Goal: Task Accomplishment & Management: Manage account settings

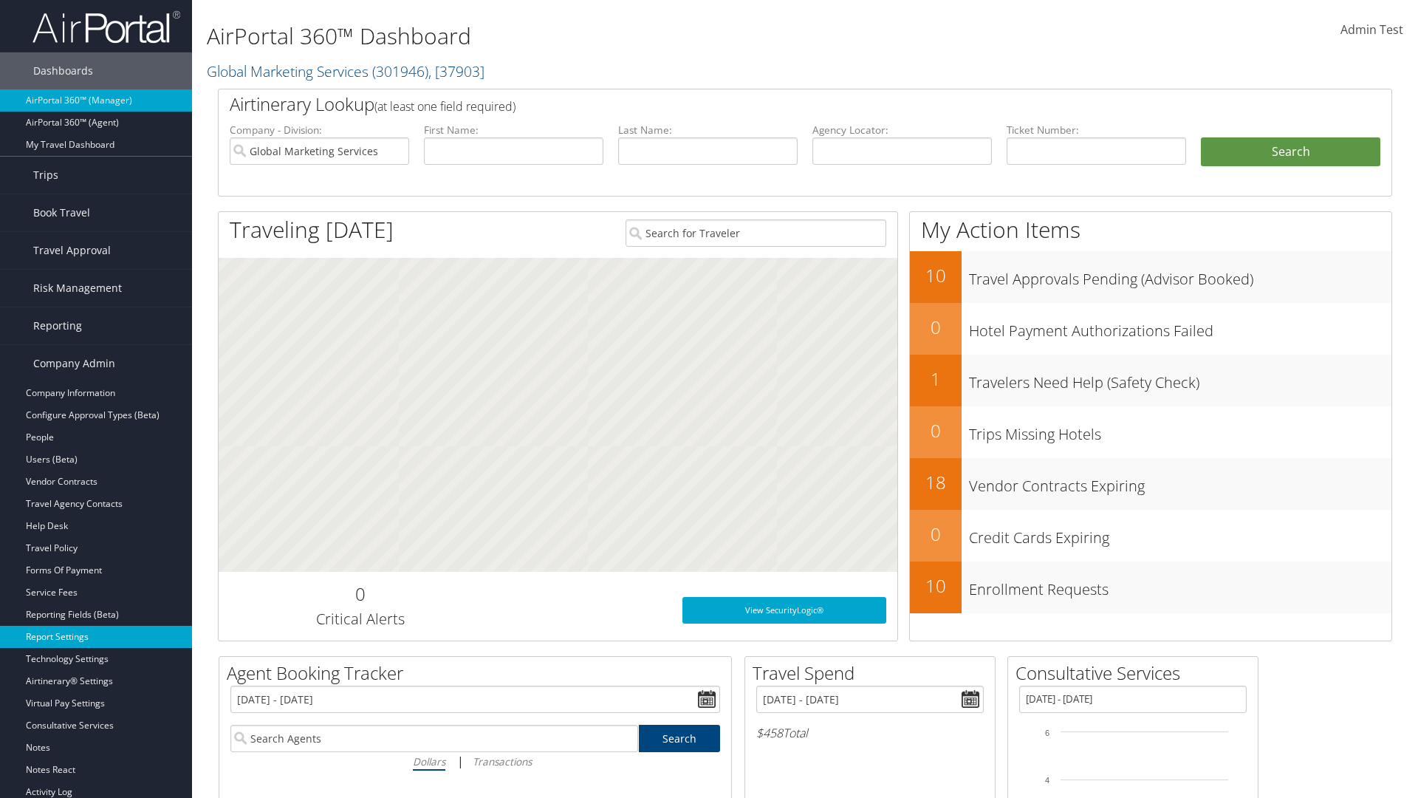
click at [96, 637] on link "Report Settings" at bounding box center [96, 637] width 192 height 22
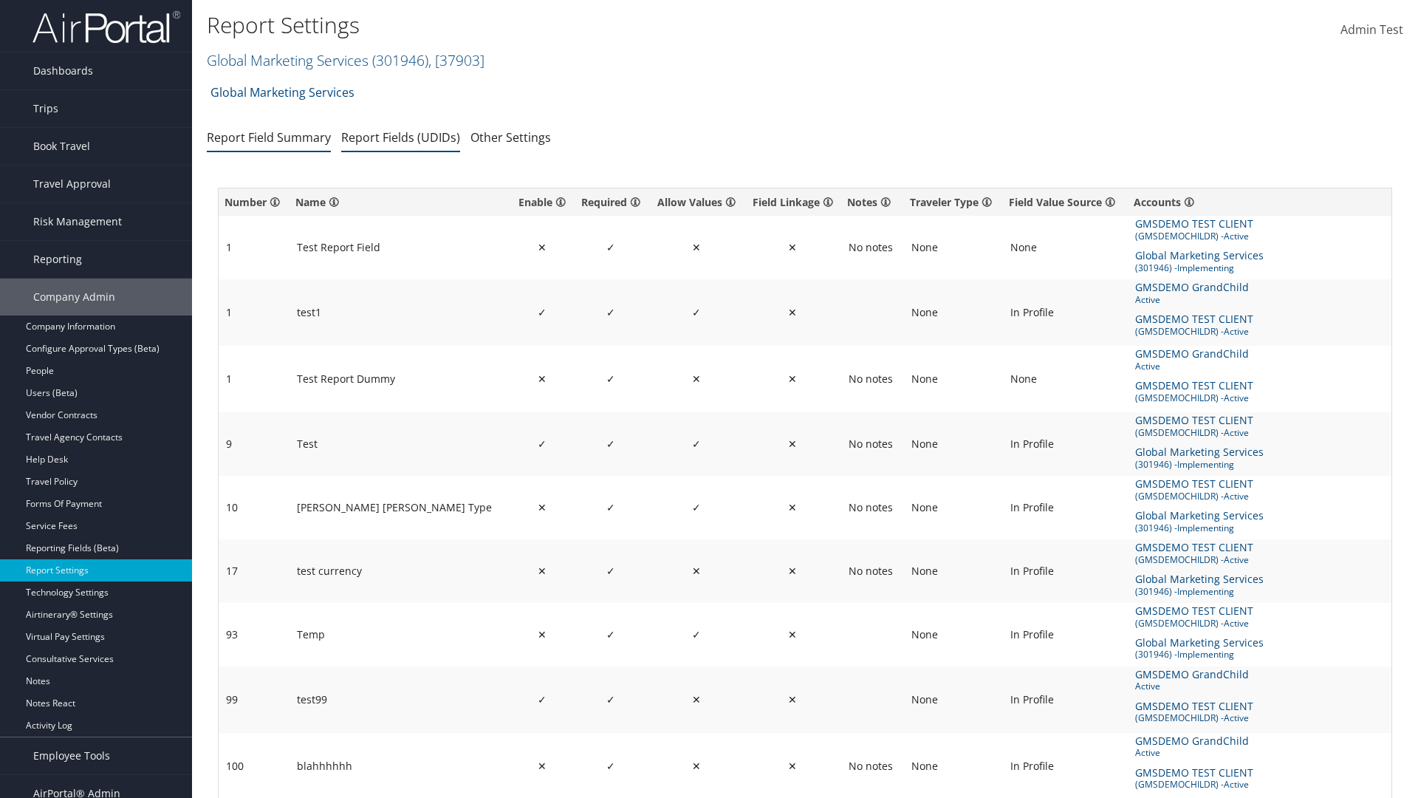
click at [400, 137] on link "Report Fields (UDIDs)" at bounding box center [400, 137] width 119 height 16
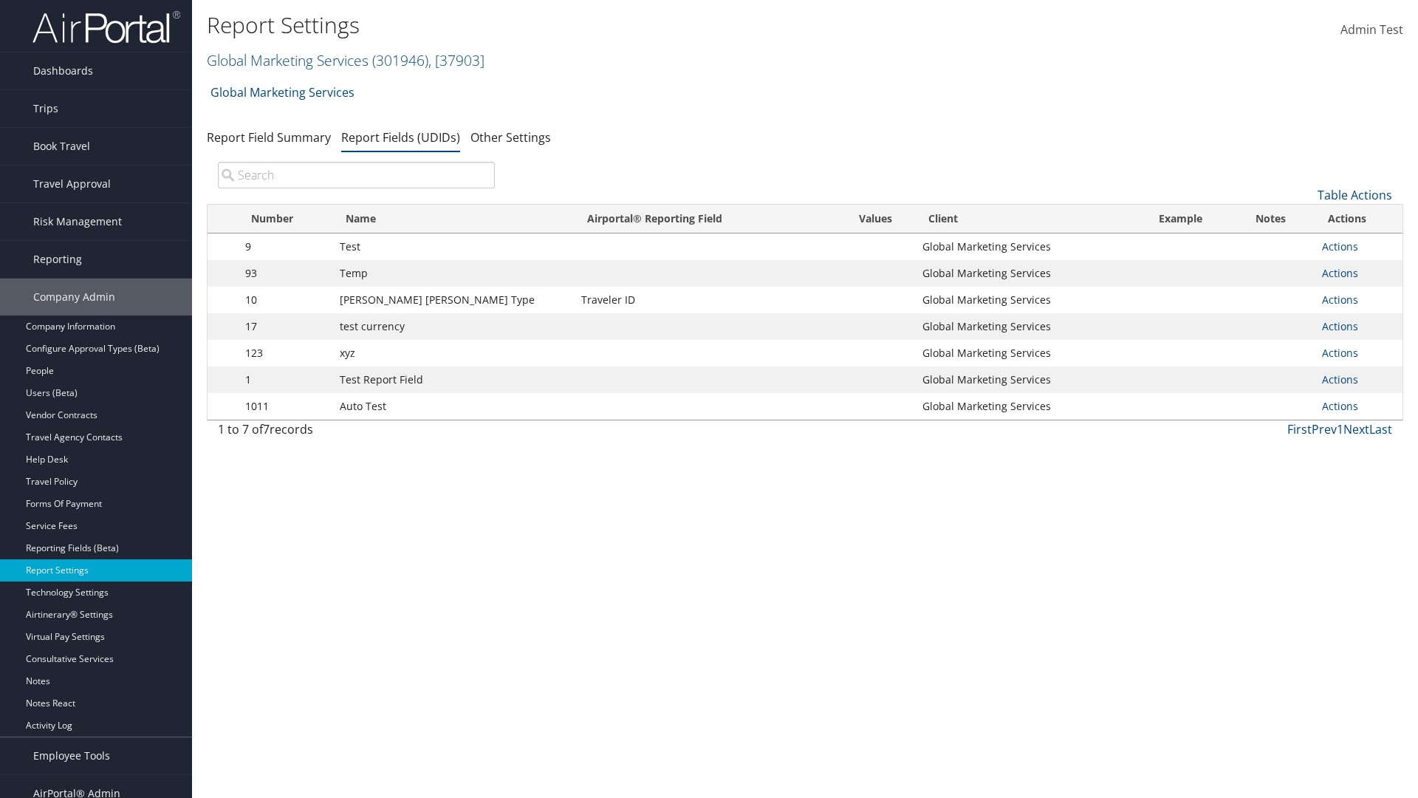
click at [356, 175] on input "search" at bounding box center [356, 175] width 277 height 27
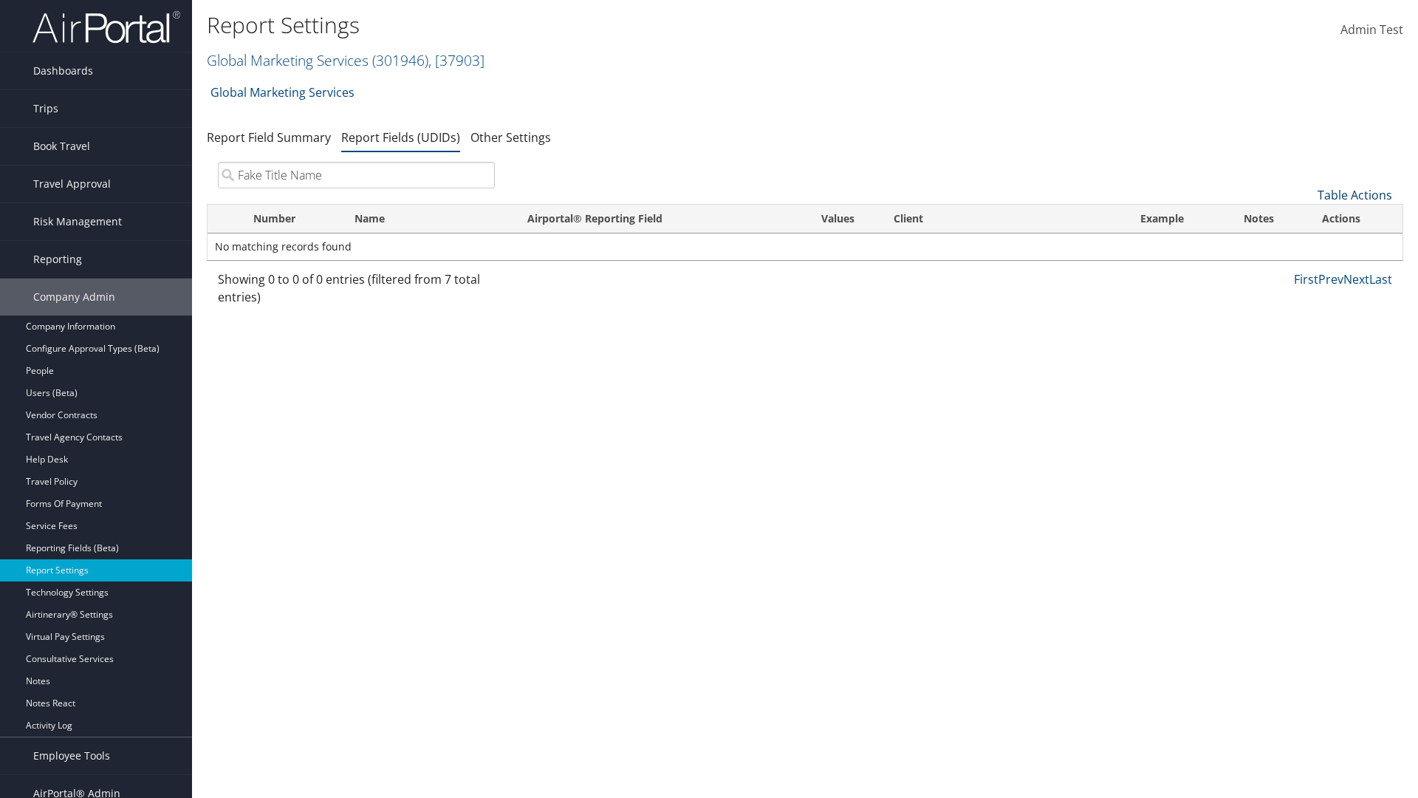
type input "Fake Title Name"
click at [1355, 195] on link "Table Actions" at bounding box center [1355, 195] width 75 height 16
click at [1305, 218] on link "New Record" at bounding box center [1305, 217] width 194 height 25
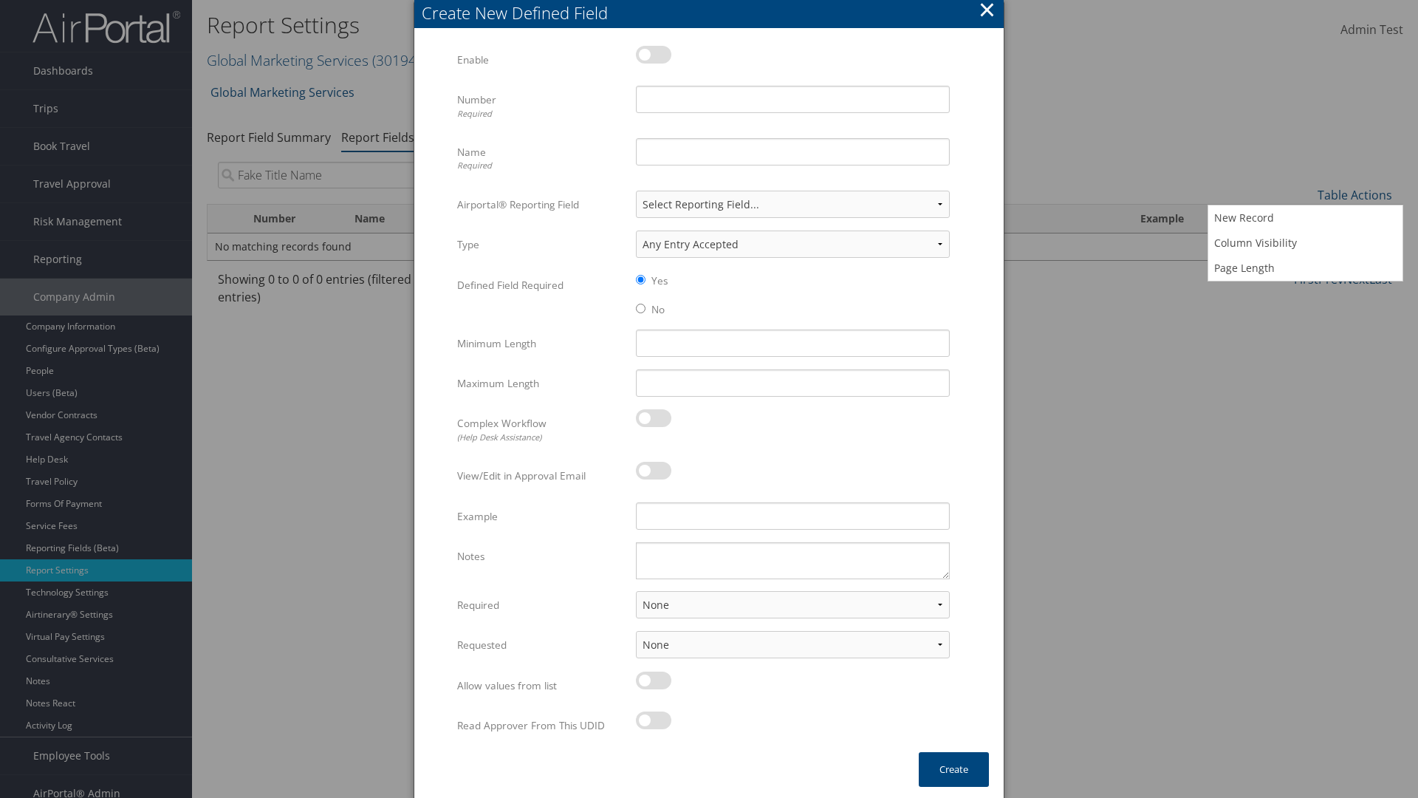
click at [654, 54] on label at bounding box center [653, 55] width 35 height 18
click at [653, 54] on input "checkbox" at bounding box center [648, 57] width 10 height 10
checkbox input "true"
click at [793, 151] on input "Name Required" at bounding box center [793, 151] width 314 height 27
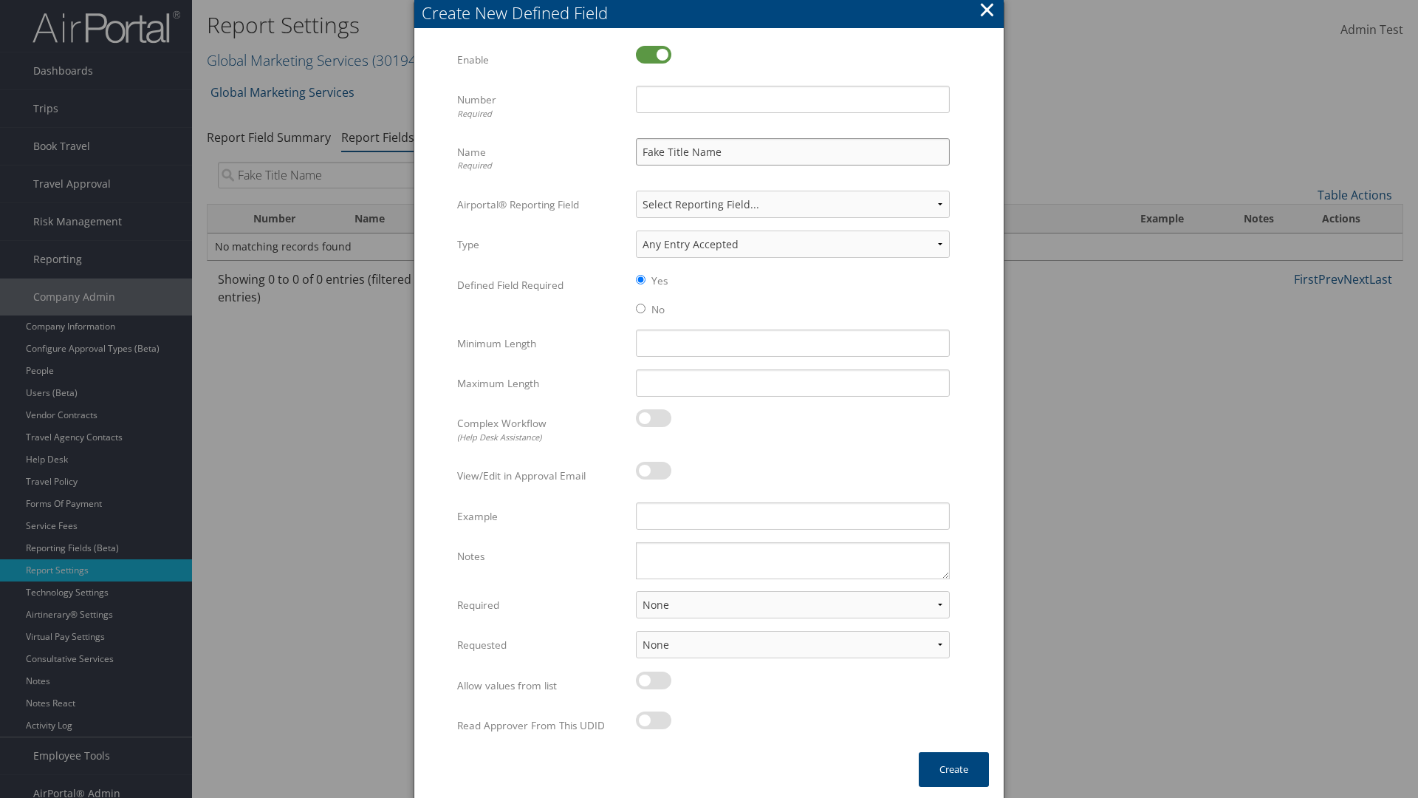
type input "Fake Title Name"
click at [793, 99] on input "Number Required" at bounding box center [793, 99] width 314 height 27
type input "333"
click at [954, 769] on button "Create" at bounding box center [954, 769] width 70 height 35
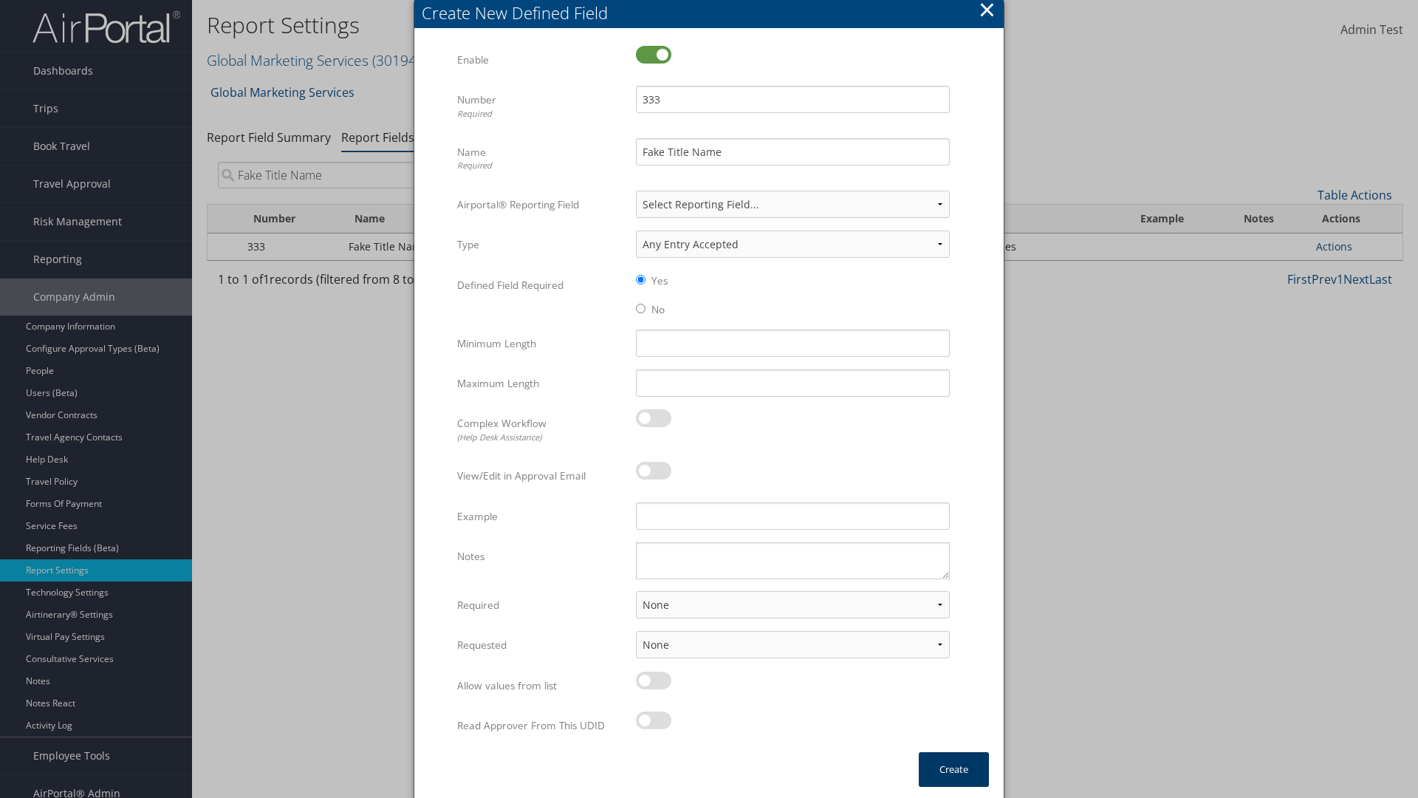
scroll to position [15, 0]
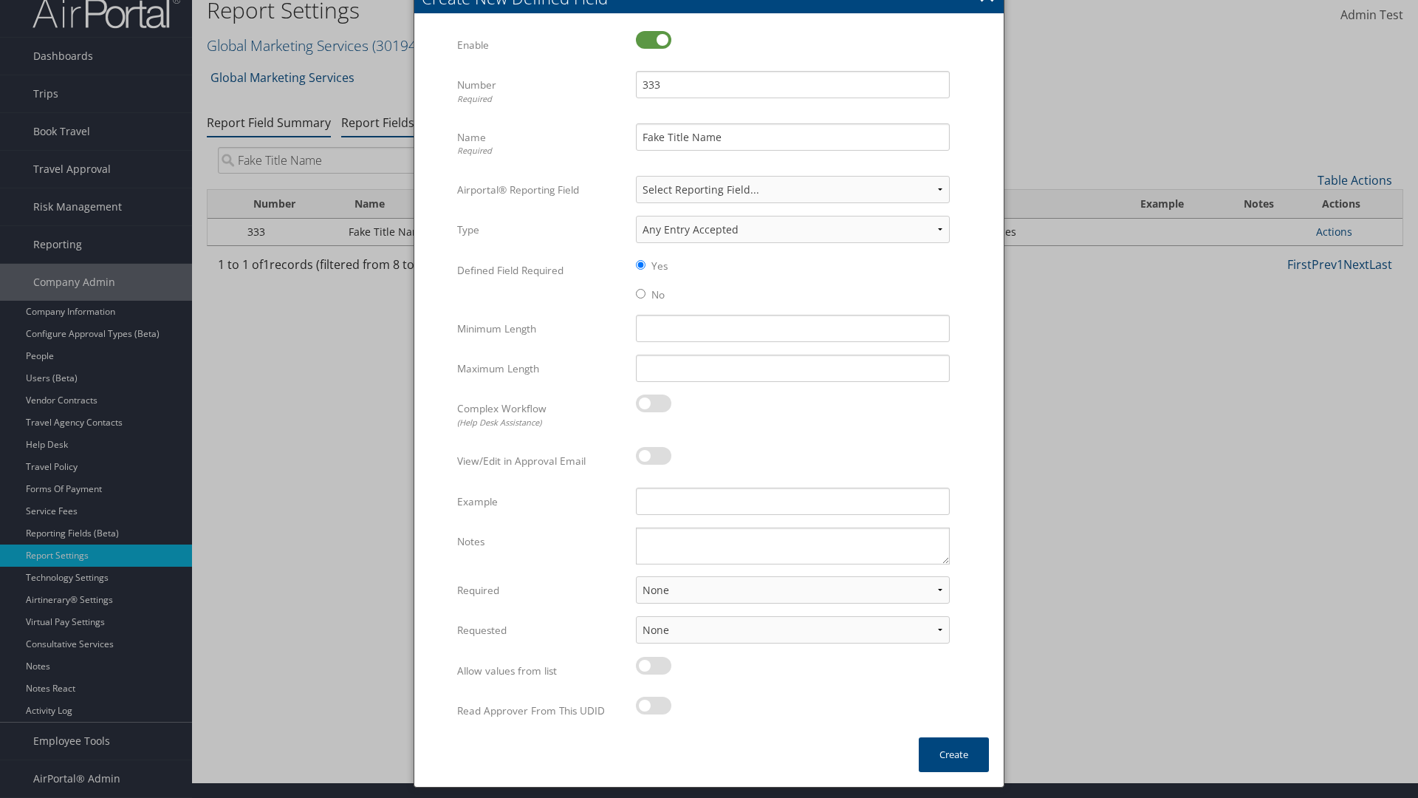
click at [269, 122] on link "Report Field Summary" at bounding box center [269, 122] width 124 height 16
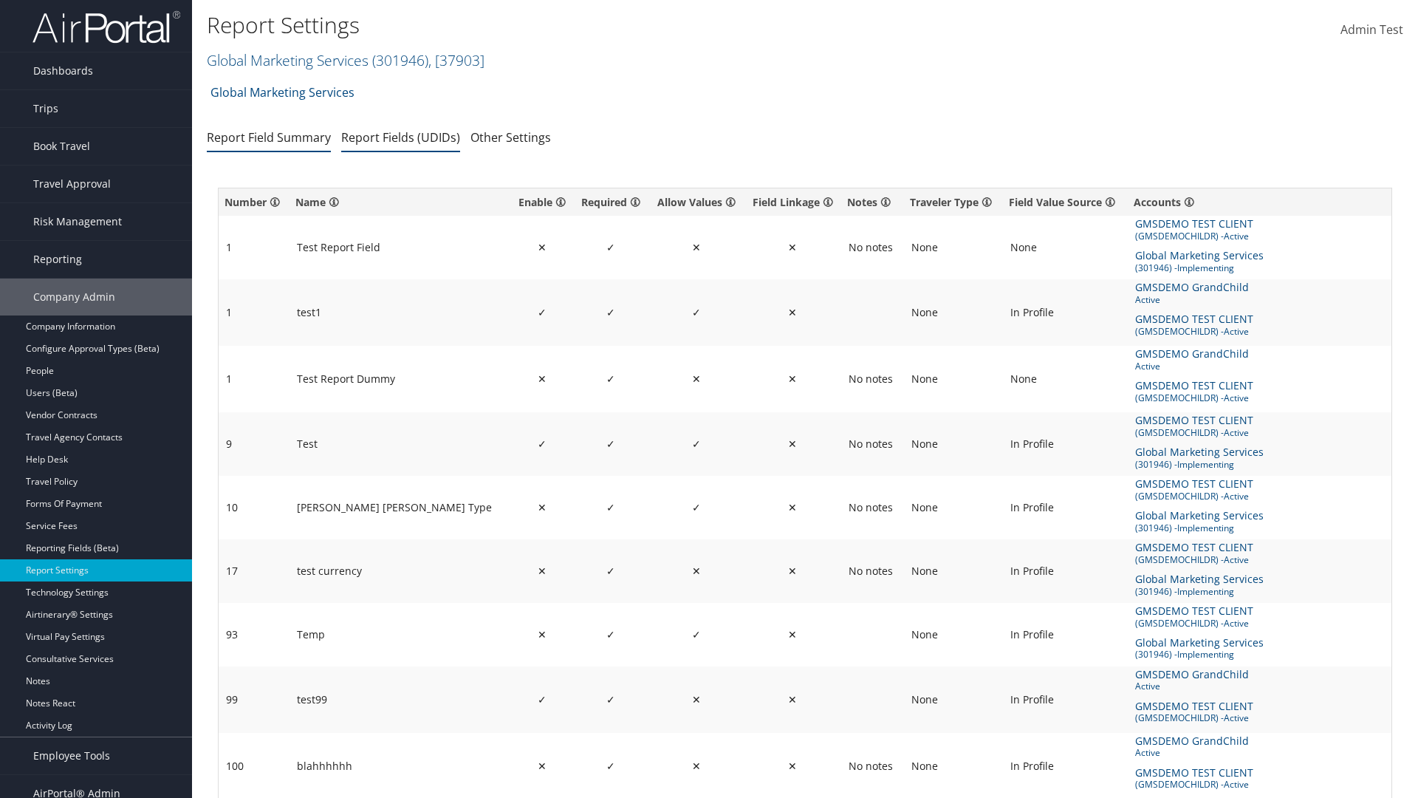
click at [400, 137] on link "Report Fields (UDIDs)" at bounding box center [400, 137] width 119 height 16
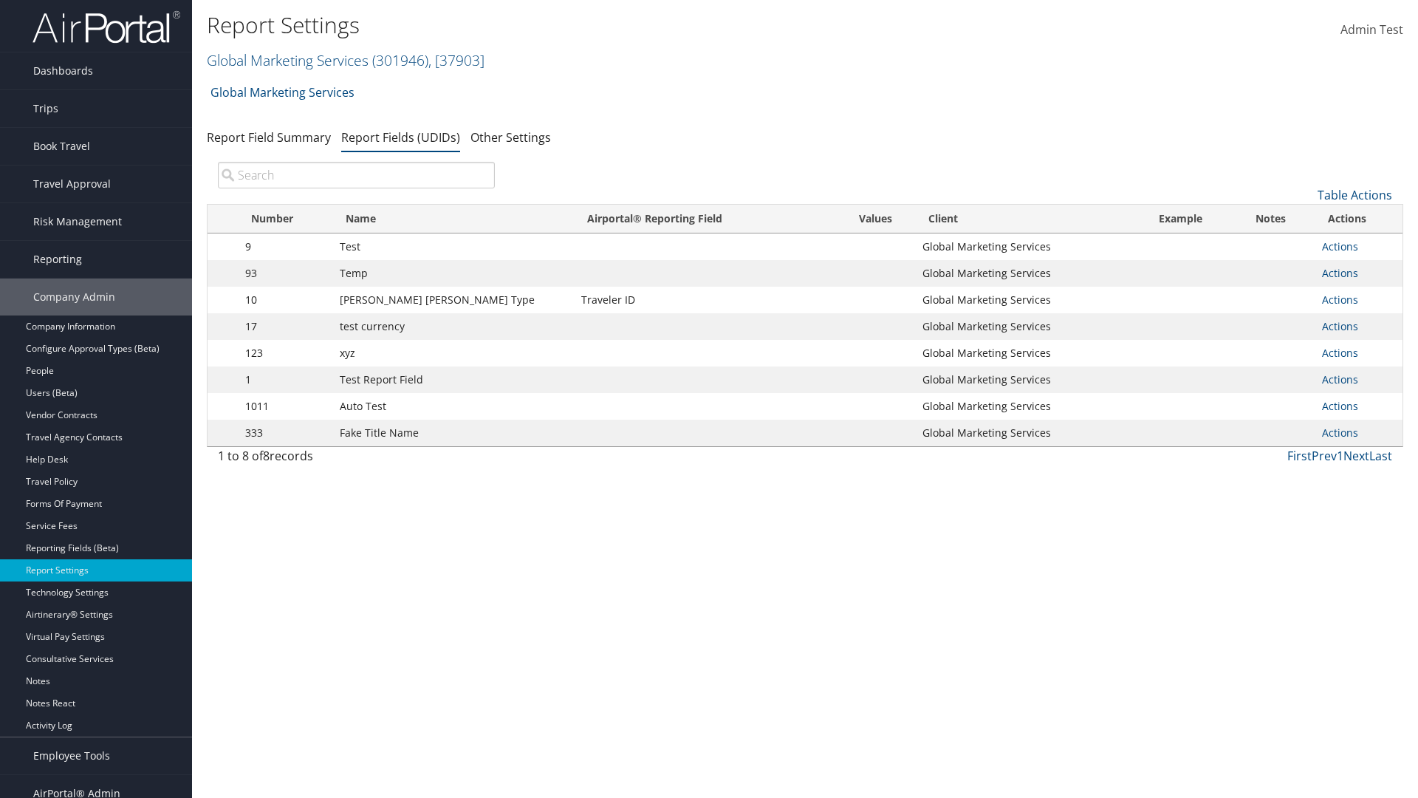
click at [356, 175] on input "search" at bounding box center [356, 175] width 277 height 27
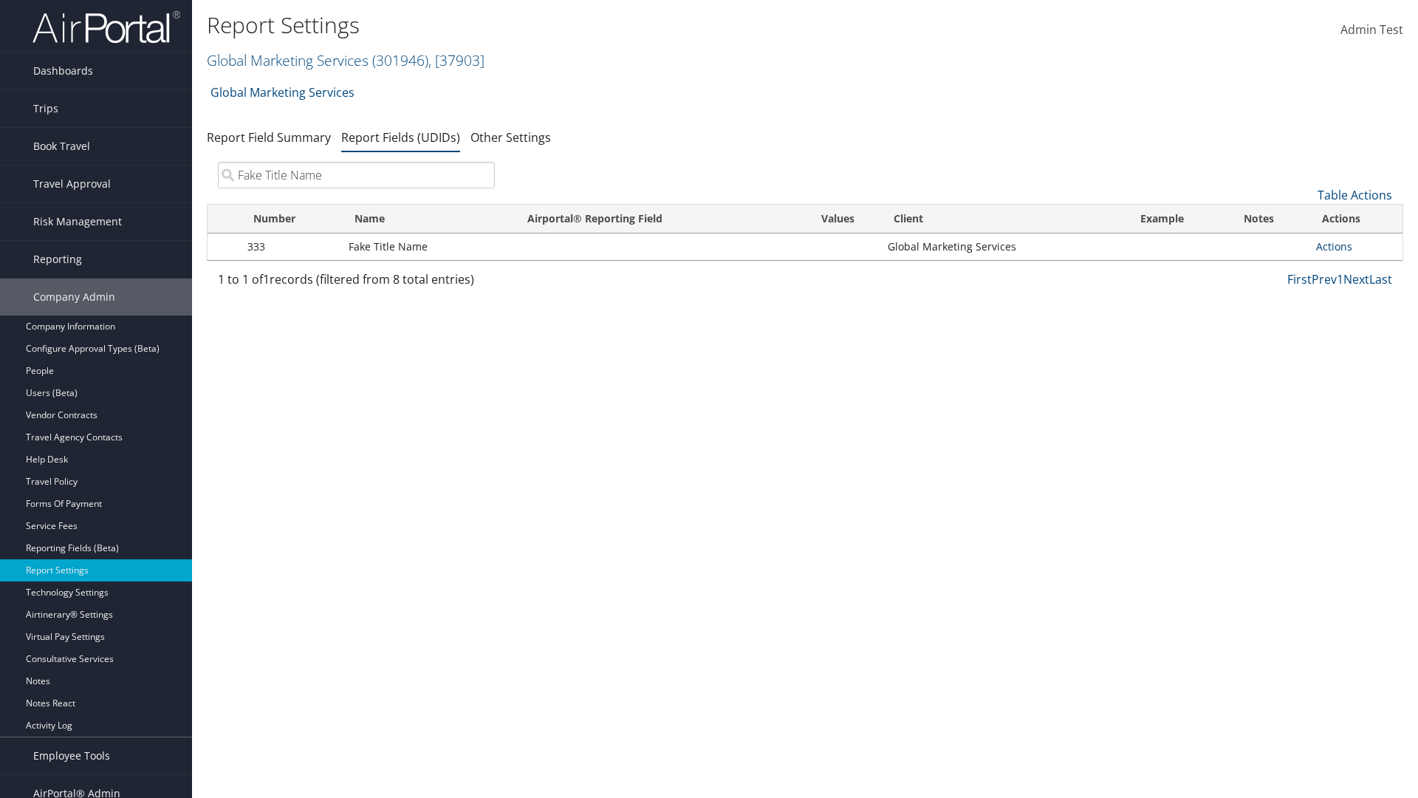
type input "Fake Title Name"
click at [1334, 246] on link "Actions" at bounding box center [1334, 246] width 36 height 14
click at [0, 0] on link "Delete" at bounding box center [0, 0] width 0 height 0
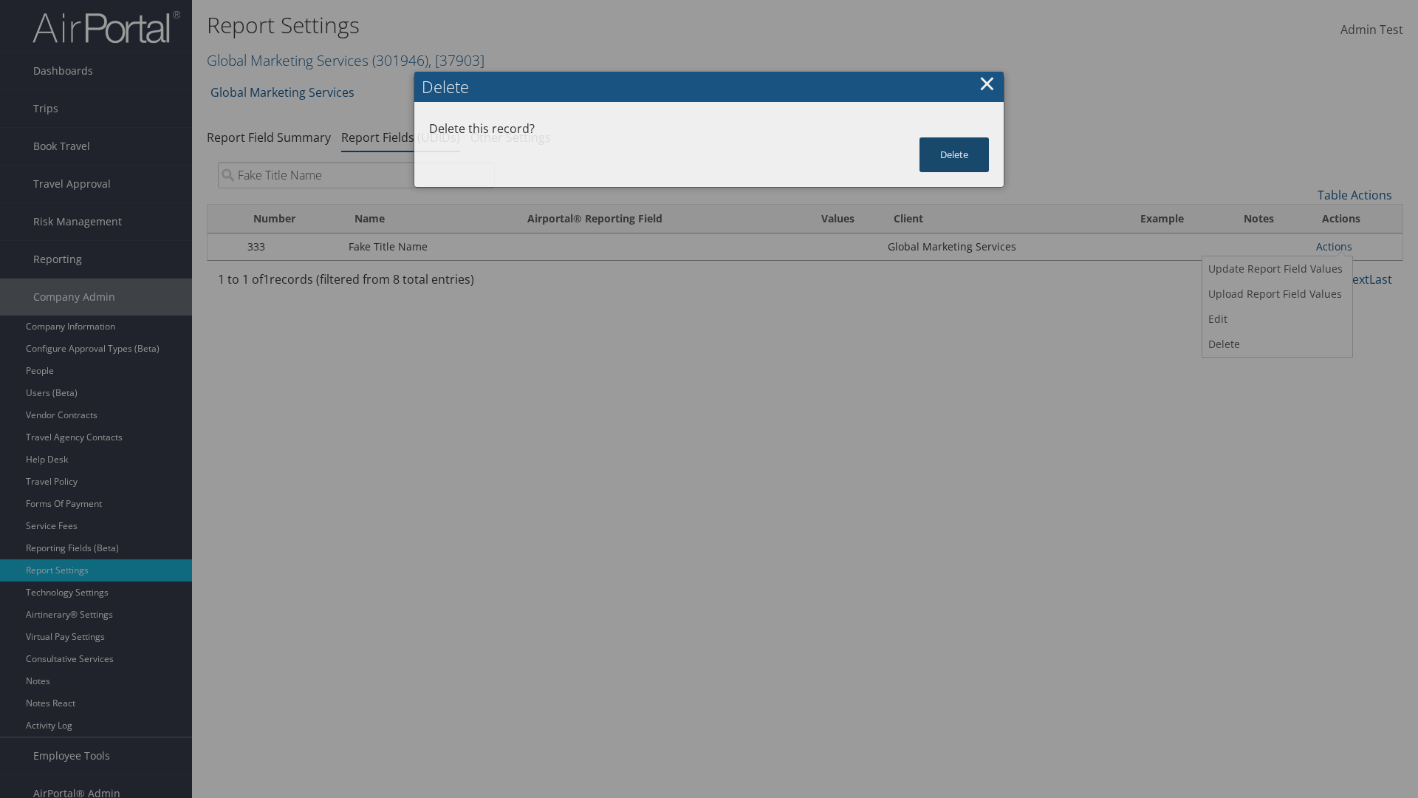
click at [954, 154] on button "Delete" at bounding box center [954, 154] width 69 height 35
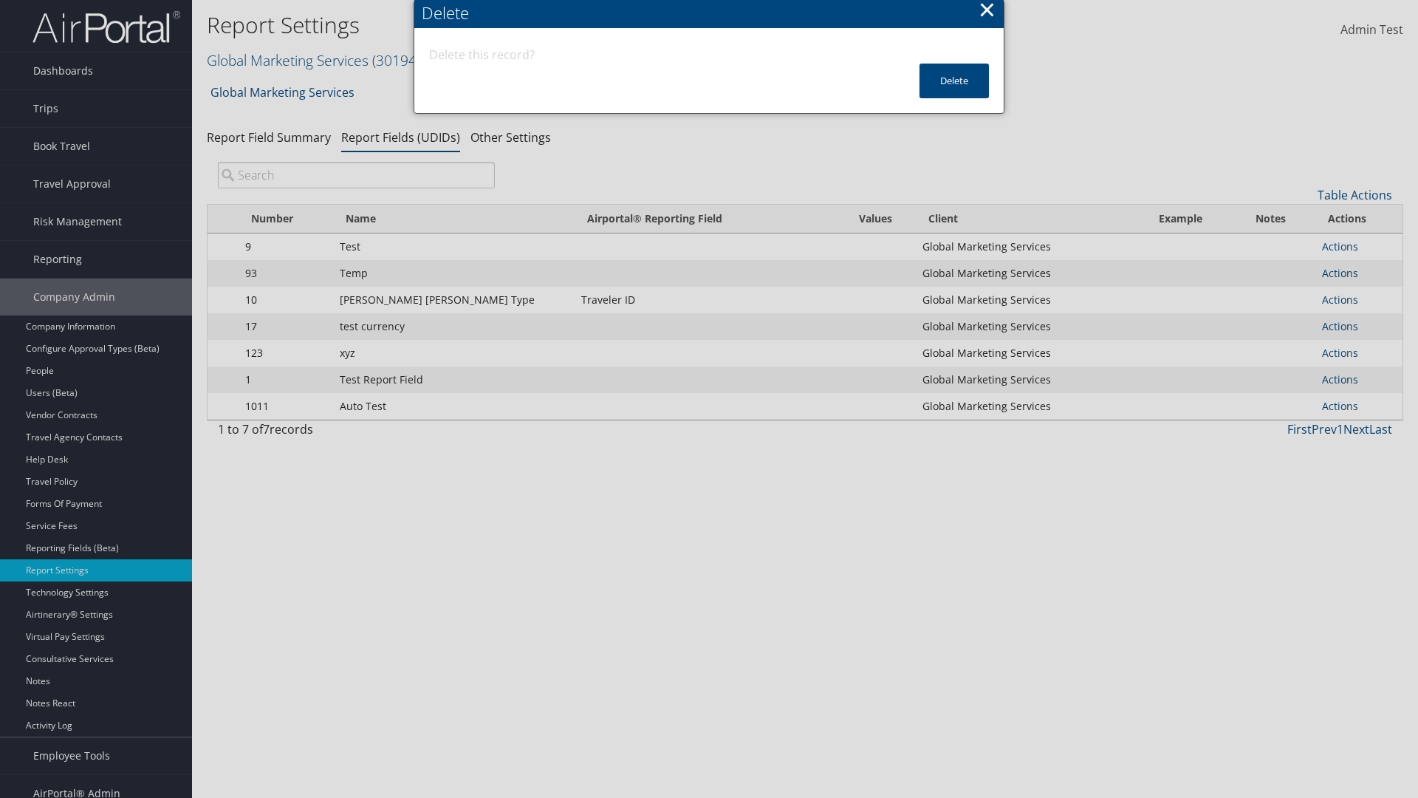
click at [356, 175] on input "search" at bounding box center [356, 175] width 277 height 27
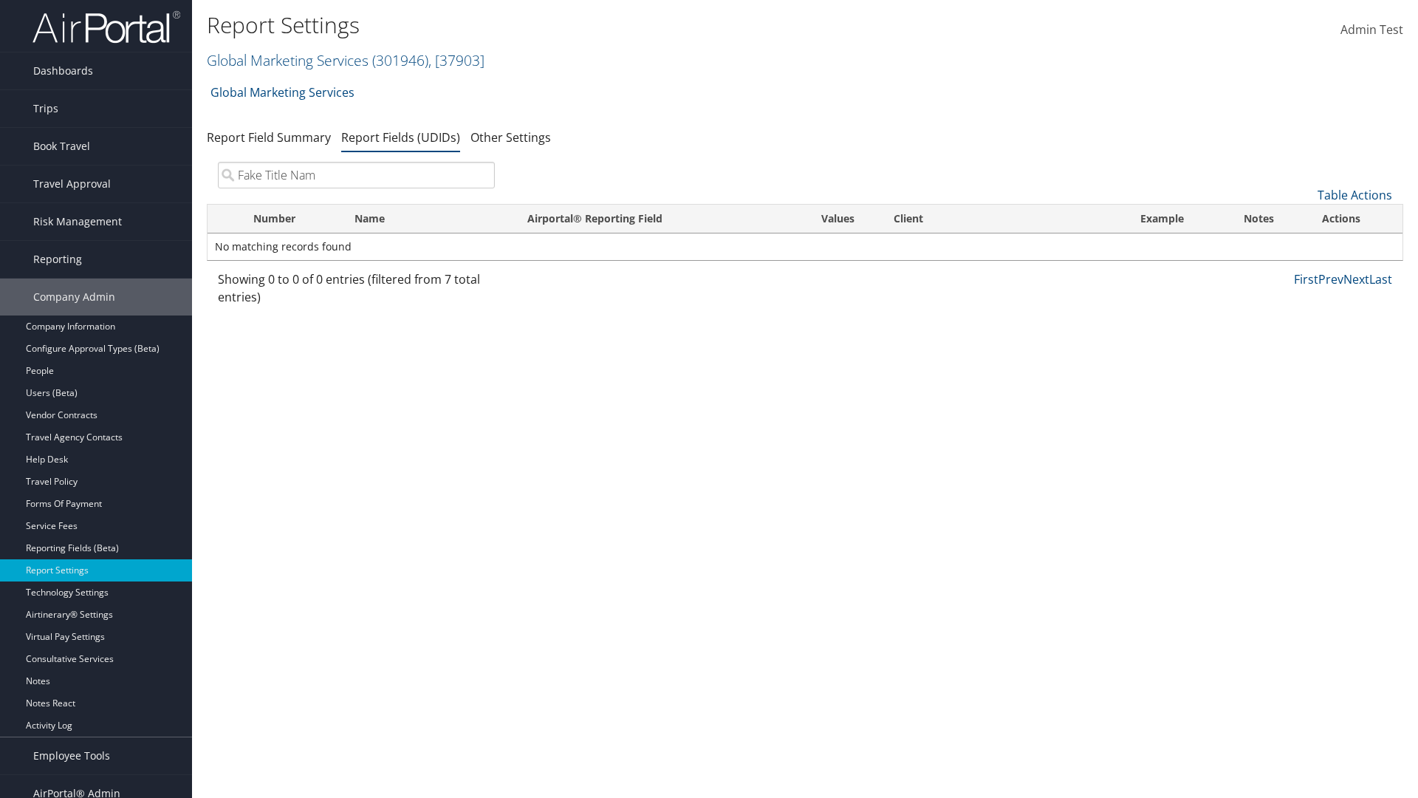
type input "Fake Title Name"
click at [356, 175] on input "search" at bounding box center [356, 175] width 277 height 27
type input "Fake T"
